Goal: Task Accomplishment & Management: Manage account settings

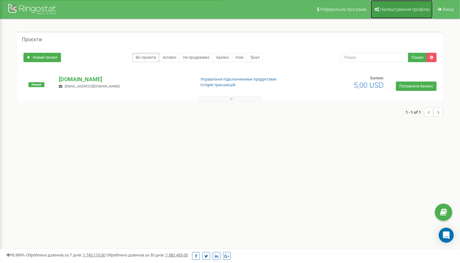
click at [410, 8] on span "Налаштування профілю" at bounding box center [405, 9] width 49 height 5
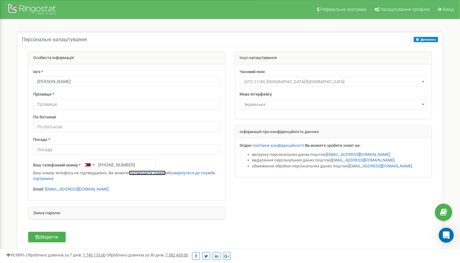
click at [156, 173] on link "підтвердити номер" at bounding box center [147, 173] width 37 height 5
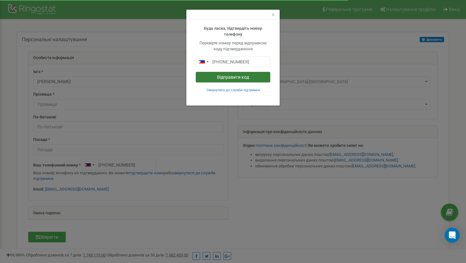
click at [232, 78] on button "Відправити код" at bounding box center [233, 77] width 74 height 11
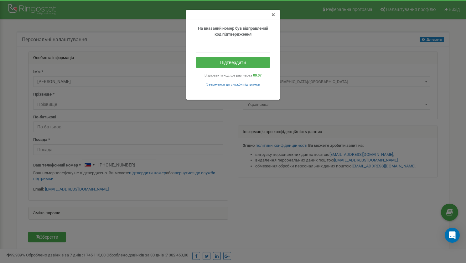
click at [273, 15] on span "×" at bounding box center [272, 15] width 3 height 8
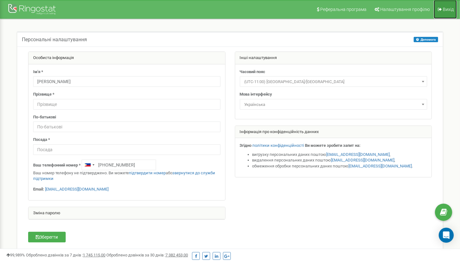
click at [443, 11] on span "Вихід" at bounding box center [448, 9] width 11 height 5
